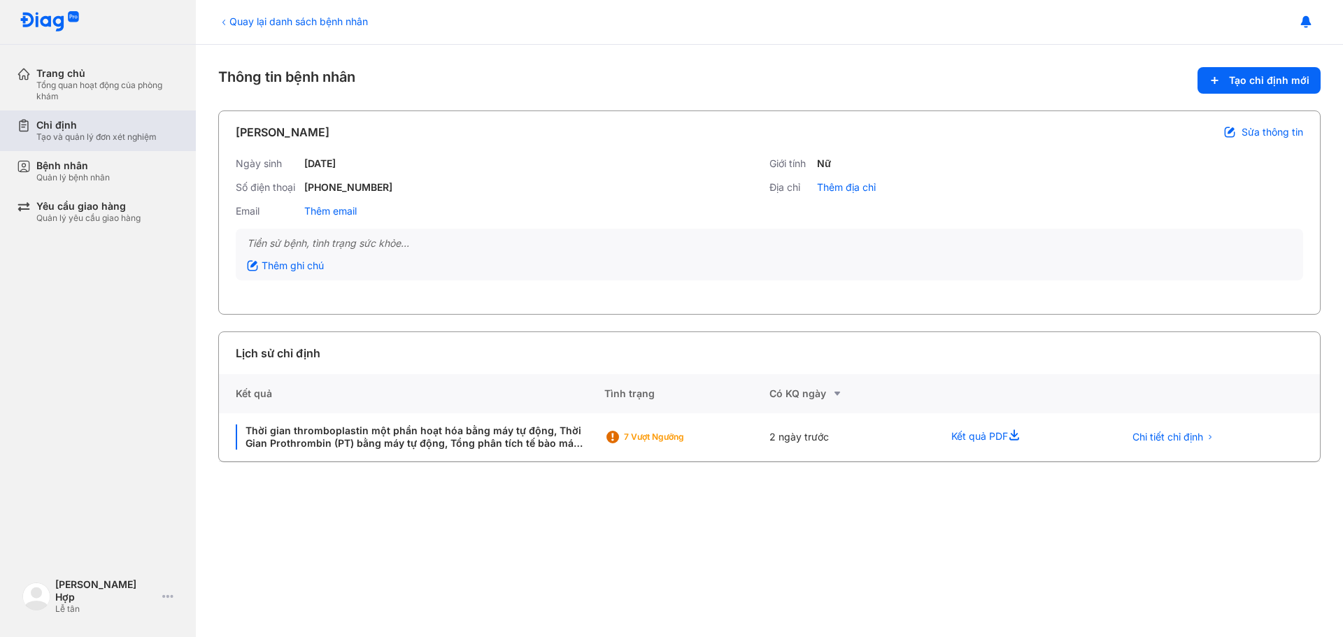
click at [72, 139] on div "Tạo và quản lý đơn xét nghiệm" at bounding box center [96, 137] width 120 height 11
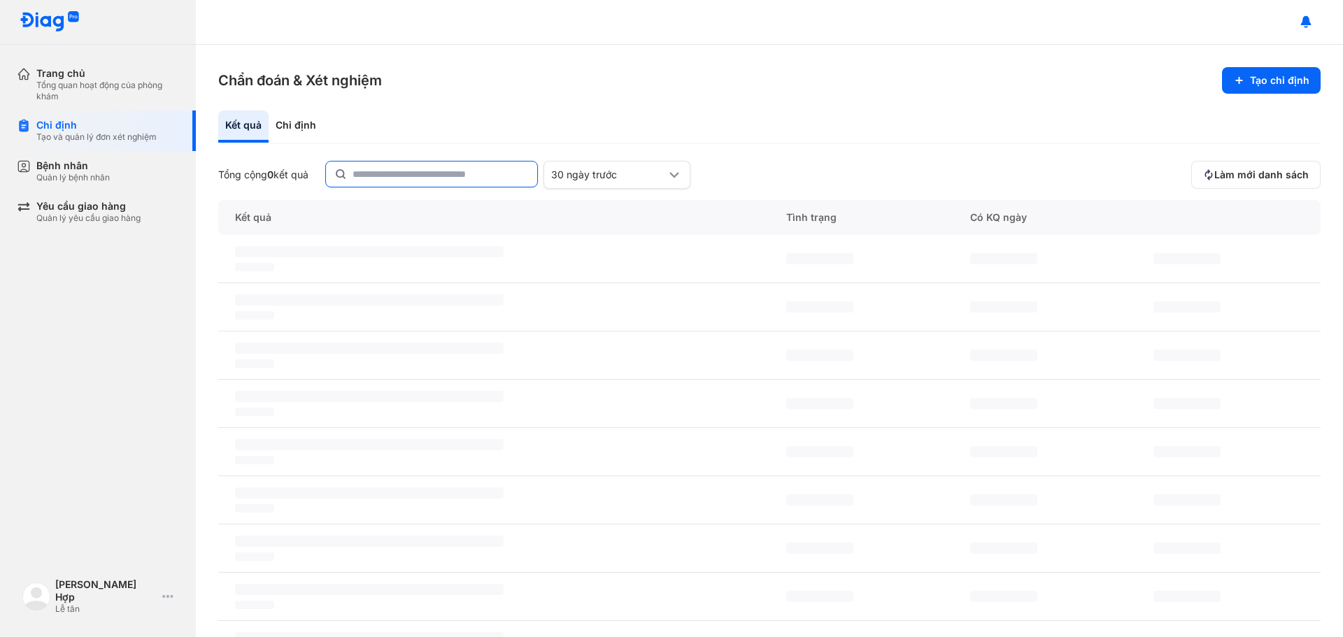
click at [397, 171] on input "text" at bounding box center [441, 174] width 176 height 25
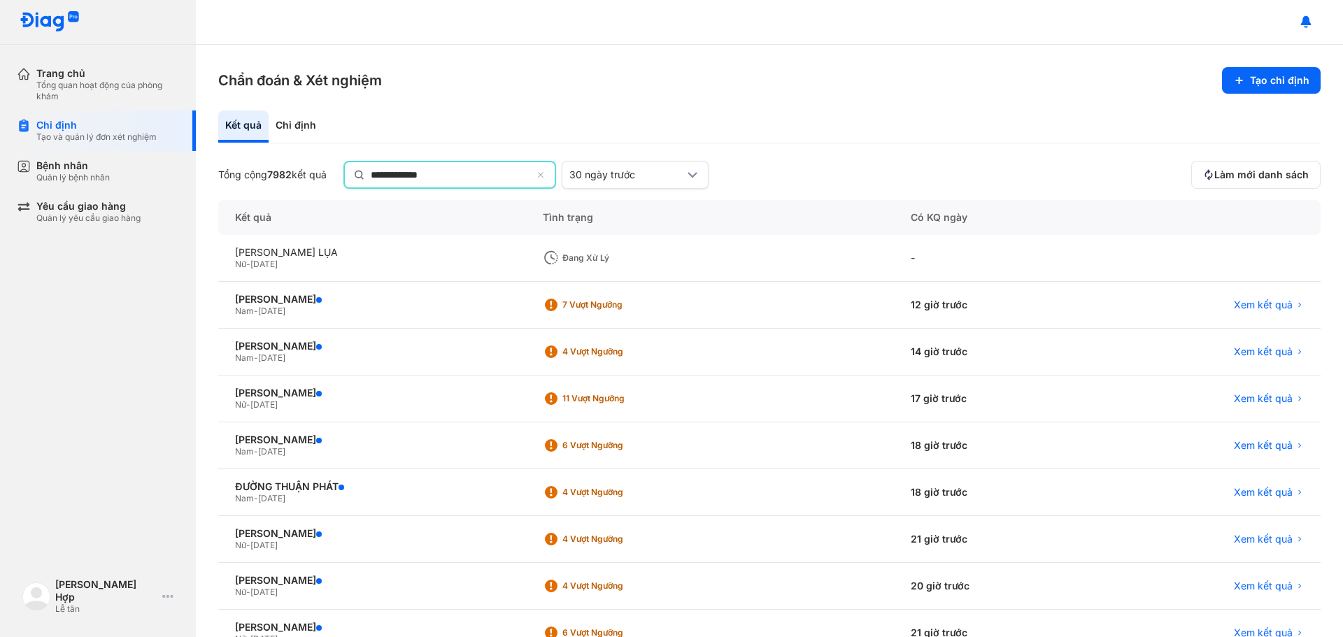
type input "**********"
